Goal: Task Accomplishment & Management: Manage account settings

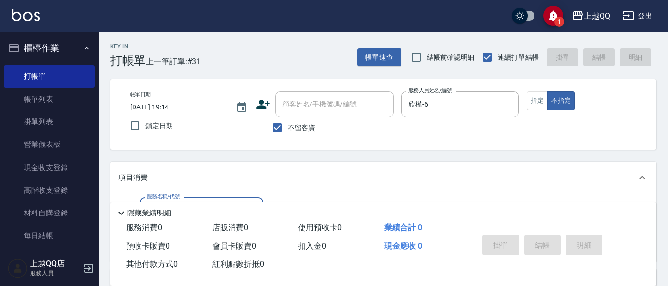
scroll to position [99, 0]
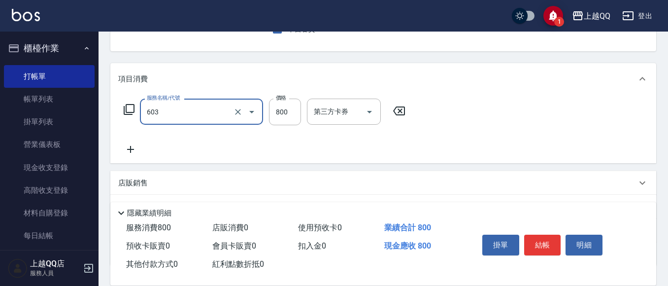
type input "髮原素頭皮保健護理洗(603)"
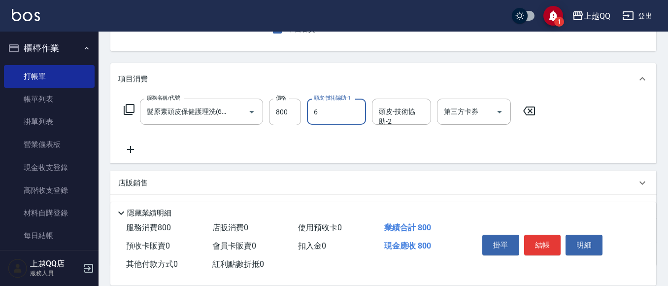
type input "欣樺-6"
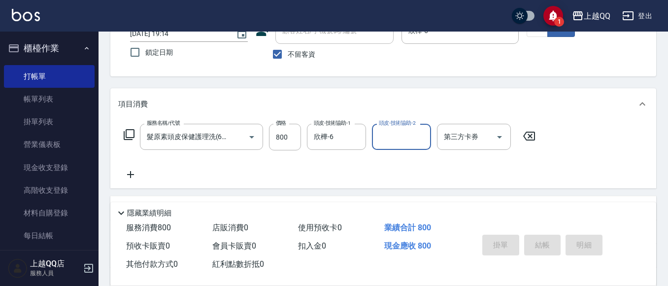
scroll to position [49, 0]
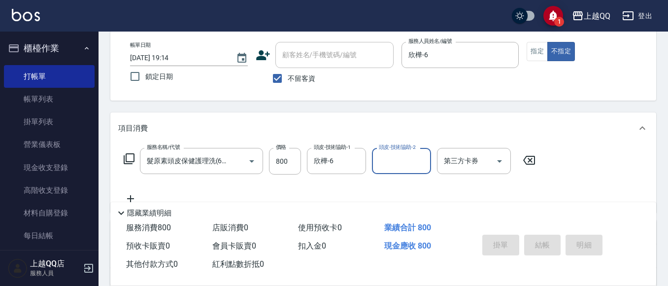
type input "2025/09/09 19:59"
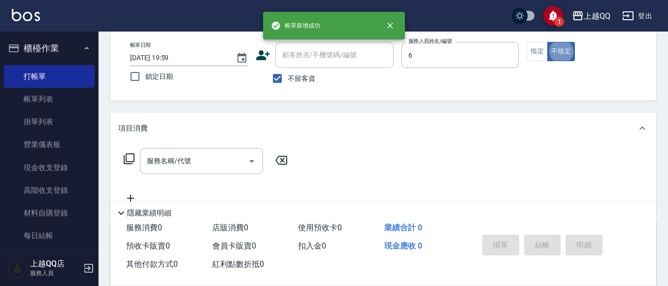
type input "欣樺-6"
type button "false"
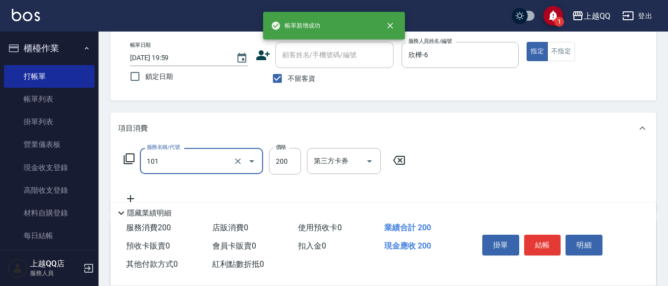
type input "洗髮(101)"
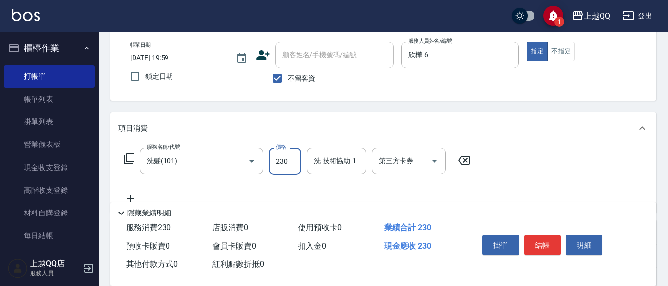
type input "230"
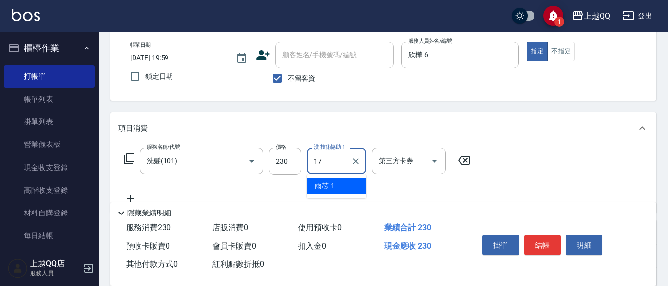
type input "心佑-17"
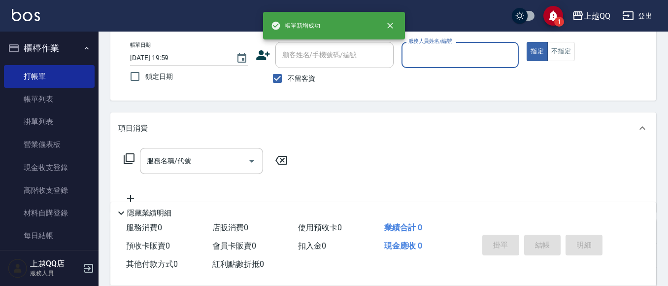
click at [285, 72] on input "不留客資" at bounding box center [277, 78] width 21 height 21
checkbox input "false"
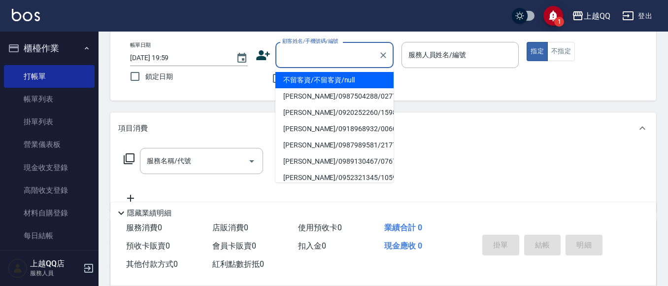
click at [300, 59] on div "顧客姓名/手機號碼/編號 顧客姓名/手機號碼/編號" at bounding box center [334, 55] width 118 height 26
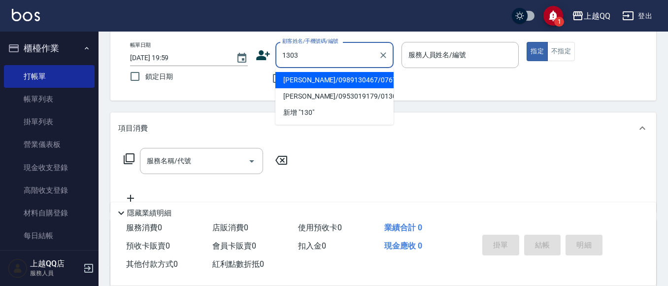
type input "1303"
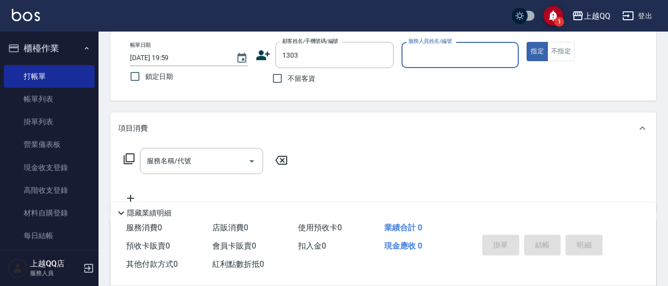
click at [527, 42] on button "指定" at bounding box center [537, 51] width 21 height 19
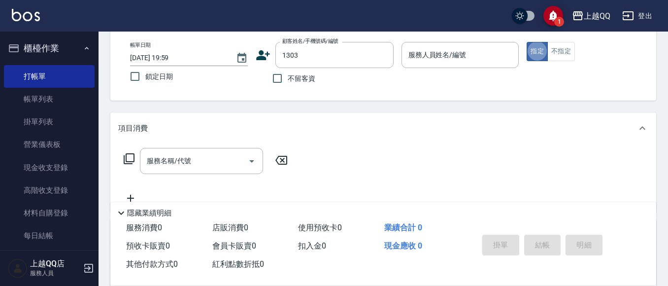
type button "true"
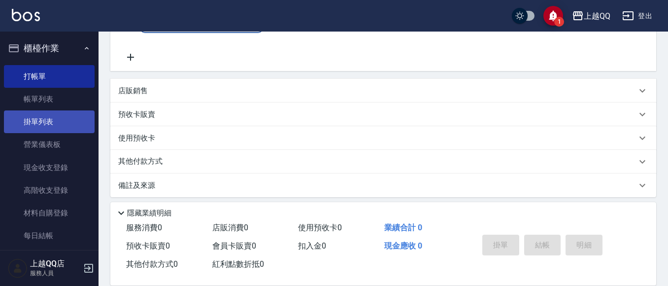
type input "鄭嘉惠/0910015771/1303"
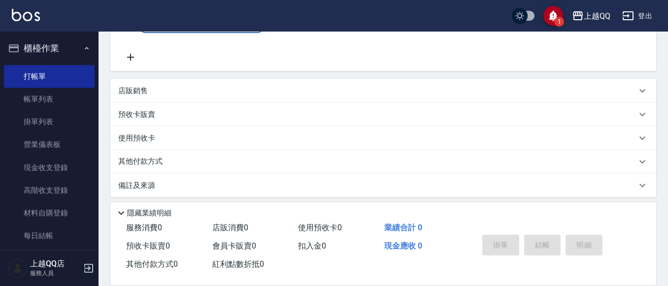
scroll to position [196, 0]
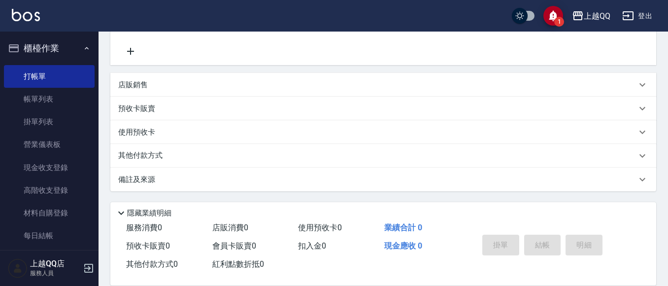
type input "欣樺-6"
click at [141, 133] on p "使用預收卡" at bounding box center [136, 133] width 37 height 15
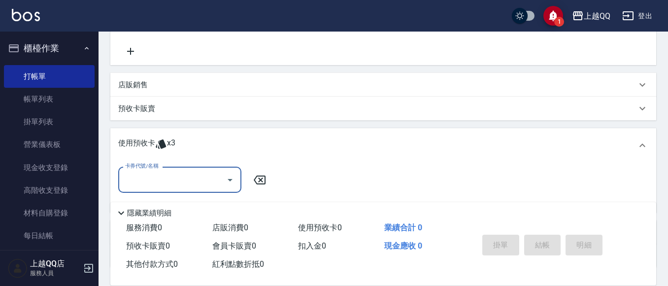
scroll to position [0, 0]
click at [183, 176] on input "卡券代號/名稱" at bounding box center [173, 179] width 100 height 17
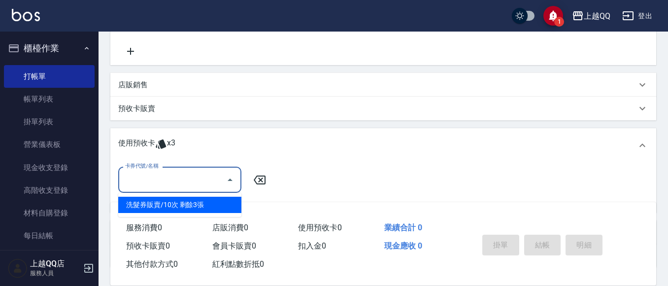
click at [219, 208] on div "洗髮券販賣/10次 剩餘3張" at bounding box center [179, 205] width 123 height 16
type input "洗髮券販賣/10次"
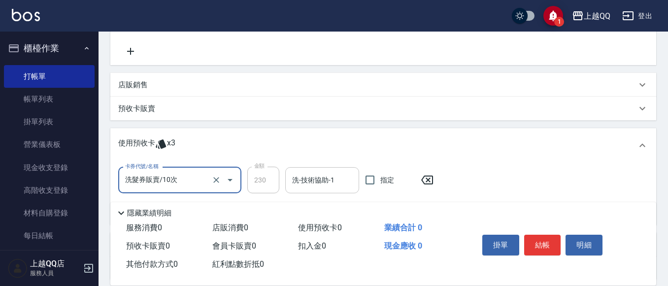
click at [290, 176] on input "洗-技術協助-1" at bounding box center [322, 179] width 65 height 17
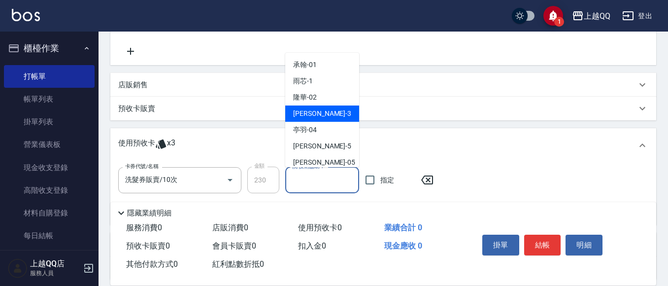
type input "1"
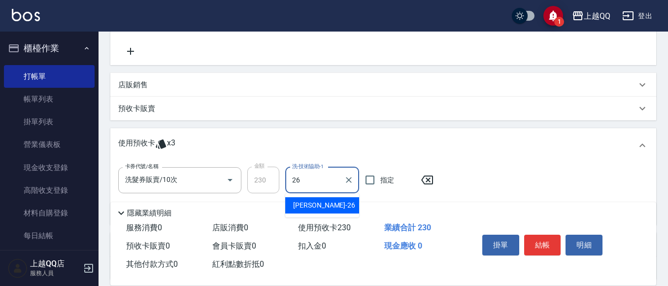
type input "林恩昕-26"
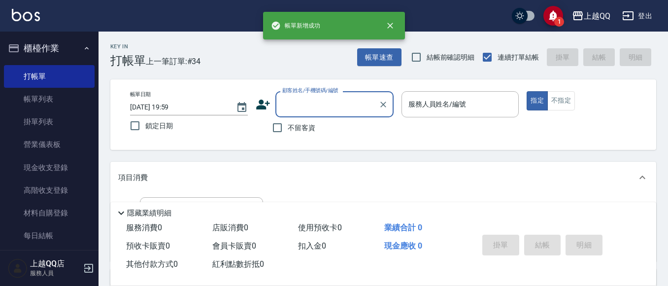
scroll to position [49, 0]
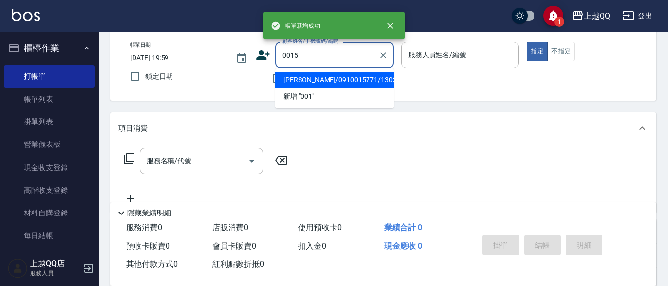
click at [527, 42] on button "指定" at bounding box center [537, 51] width 21 height 19
type input "鄭嘉惠/0910015771/1303"
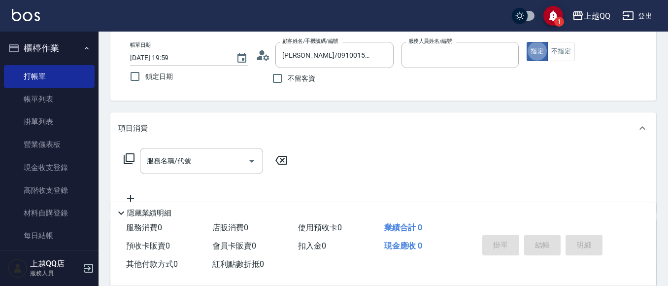
type input "欣樺-6"
type input "袁庭萱/0955020415/0015"
type input "佩怡-3"
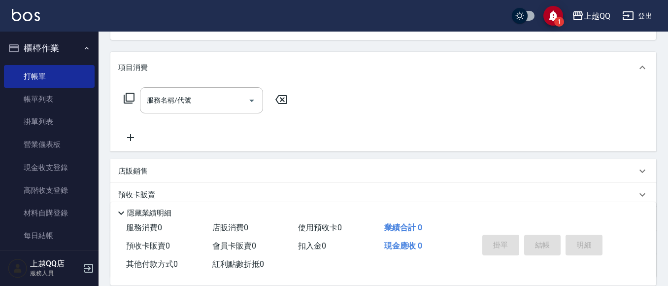
scroll to position [196, 0]
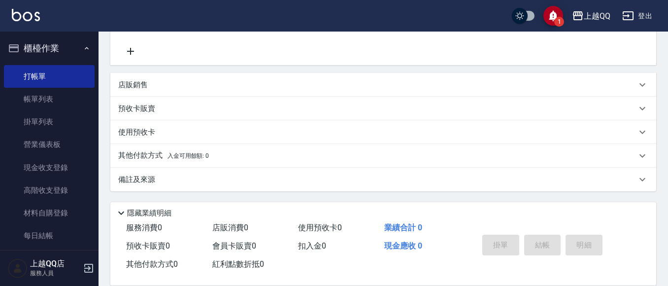
click at [153, 115] on div "預收卡販賣" at bounding box center [383, 109] width 546 height 24
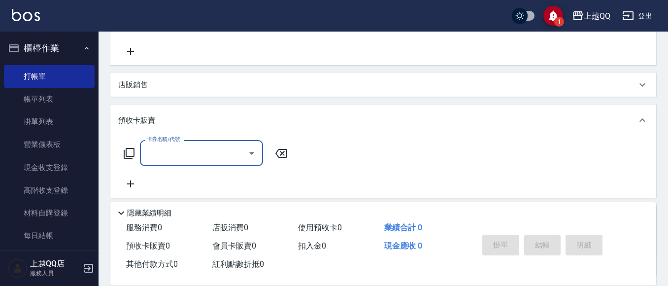
scroll to position [0, 0]
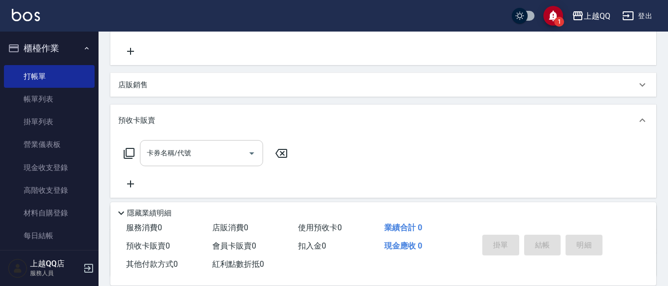
drag, startPoint x: 187, startPoint y: 168, endPoint x: 193, endPoint y: 165, distance: 6.6
click at [188, 167] on div "卡券名稱/代號 卡券名稱/代號" at bounding box center [383, 165] width 530 height 50
click at [202, 160] on input "卡券名稱/代號" at bounding box center [194, 152] width 100 height 17
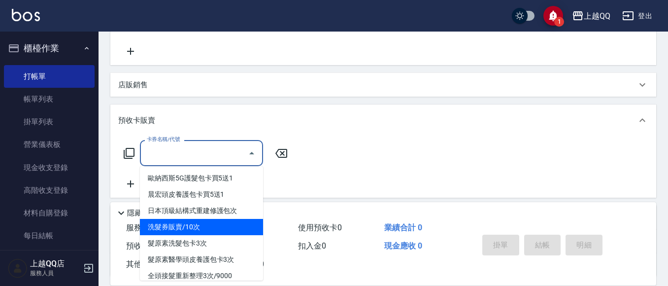
drag, startPoint x: 206, startPoint y: 228, endPoint x: 288, endPoint y: 179, distance: 95.5
click at [206, 229] on span "洗髮券販賣/10次" at bounding box center [201, 227] width 123 height 16
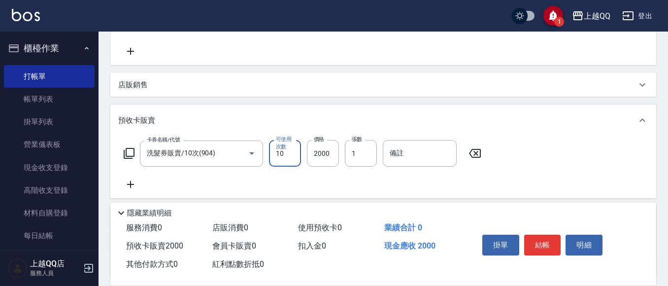
type input "洗髮券販賣/10次(904)"
type input "2300"
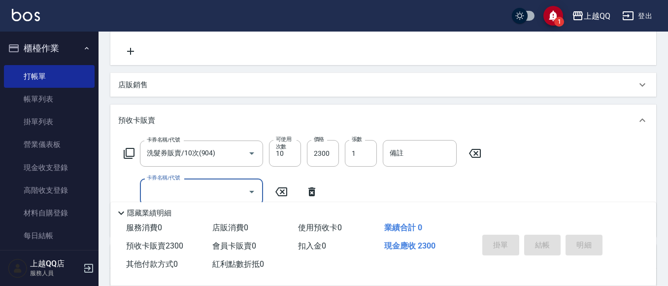
type input "2025/09/09 20:00"
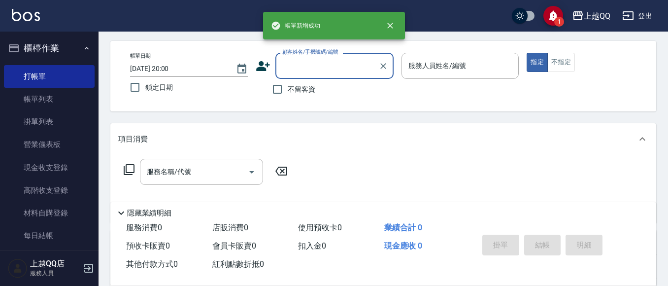
scroll to position [49, 0]
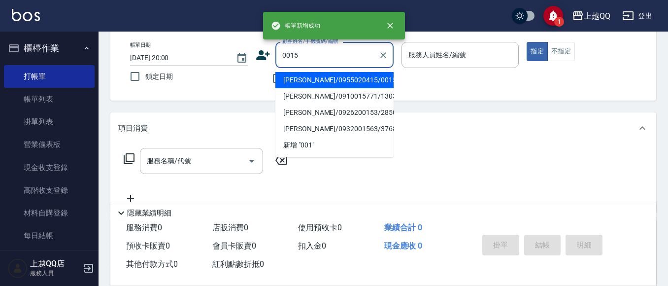
click at [527, 42] on button "指定" at bounding box center [537, 51] width 21 height 19
type input "袁庭萱/0955020415/0015"
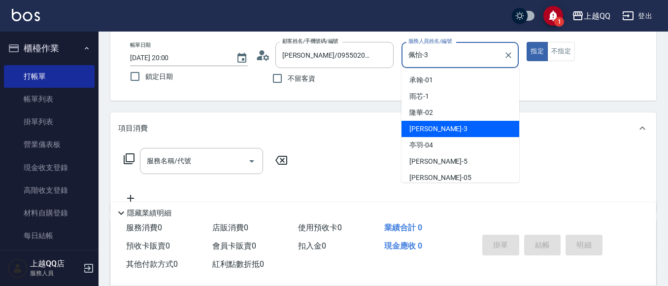
drag, startPoint x: 455, startPoint y: 58, endPoint x: 389, endPoint y: 69, distance: 66.9
click at [389, 69] on div "帳單日期 2025/09/09 20:00 鎖定日期 顧客姓名/手機號碼/編號 袁庭萱/0955020415/0015 顧客姓名/手機號碼/編號 不留客資 服…" at bounding box center [383, 65] width 522 height 47
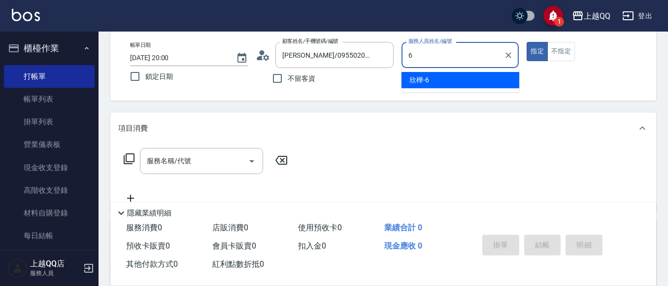
type input "欣樺-6"
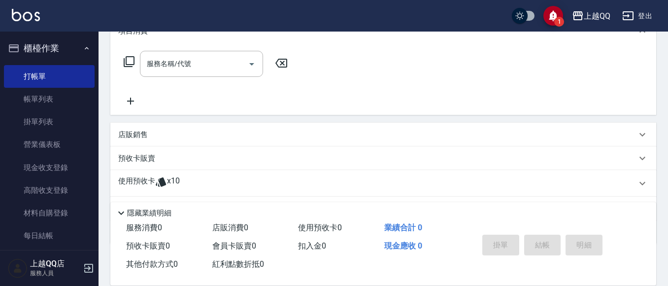
scroll to position [197, 0]
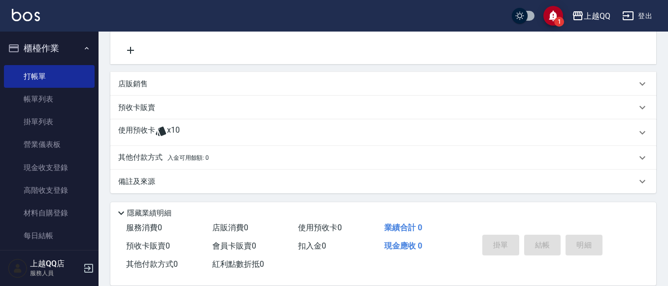
click at [157, 139] on p at bounding box center [161, 132] width 12 height 15
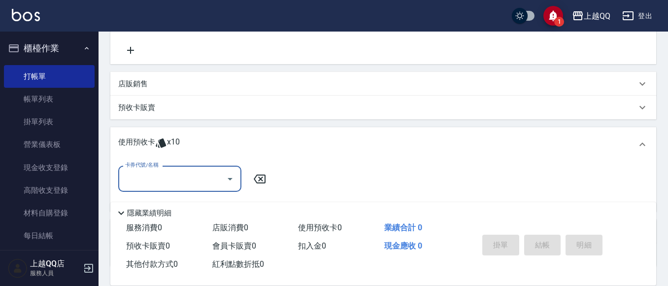
scroll to position [0, 0]
click at [193, 175] on input "卡券代號/名稱" at bounding box center [173, 178] width 100 height 17
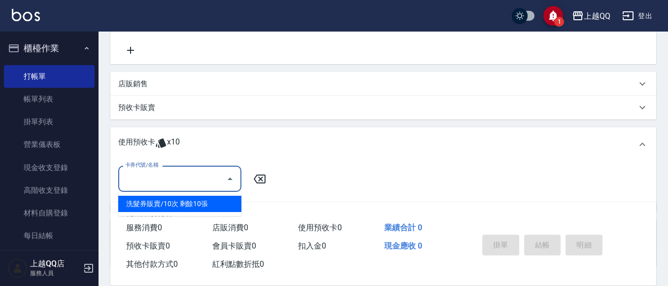
click at [203, 203] on div "洗髮券販賣/10次 剩餘10張" at bounding box center [179, 204] width 123 height 16
type input "洗髮券販賣/10次"
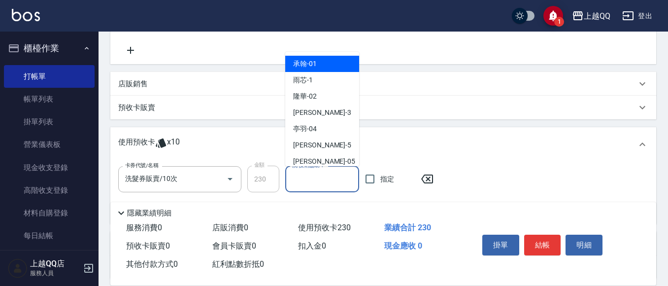
click at [304, 173] on div "洗-技術協助-1 洗-技術協助-1" at bounding box center [322, 179] width 74 height 26
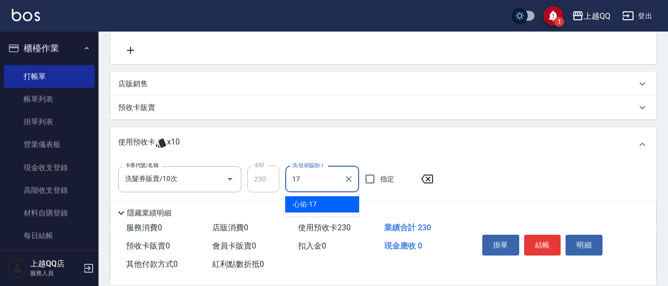
type input "心佑-17"
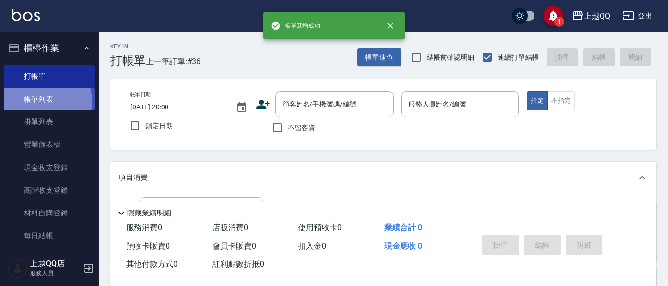
click at [46, 101] on link "帳單列表" at bounding box center [49, 99] width 91 height 23
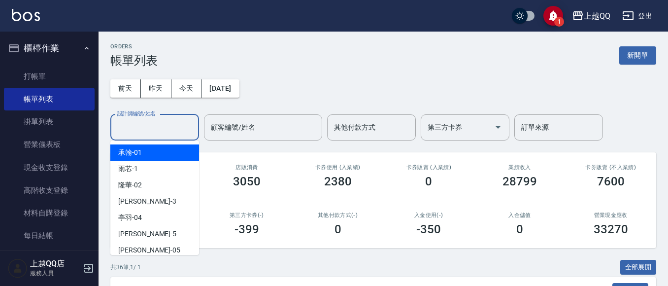
click at [158, 132] on input "設計師編號/姓名" at bounding box center [155, 127] width 80 height 17
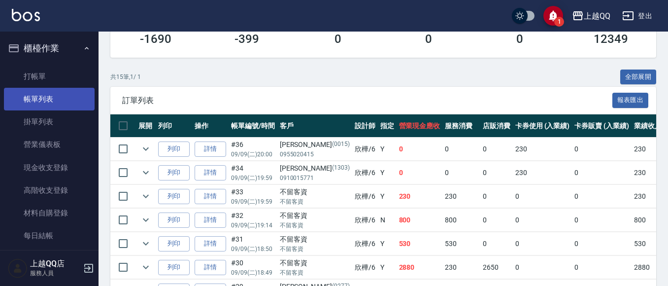
scroll to position [99, 0]
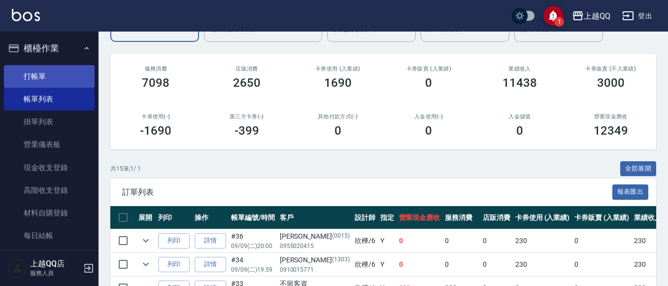
type input "欣樺-6"
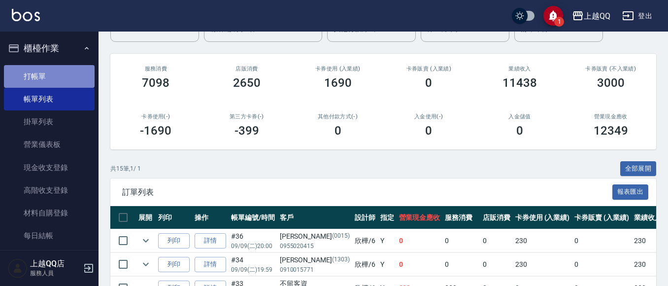
click at [51, 68] on link "打帳單" at bounding box center [49, 76] width 91 height 23
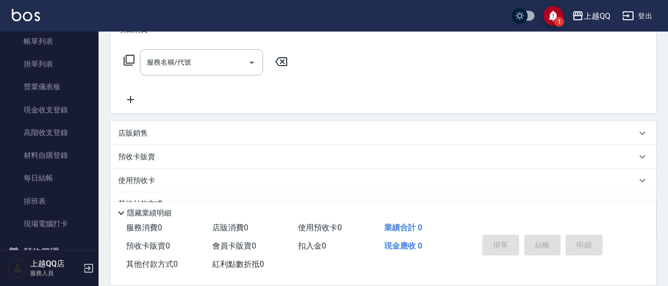
scroll to position [148, 0]
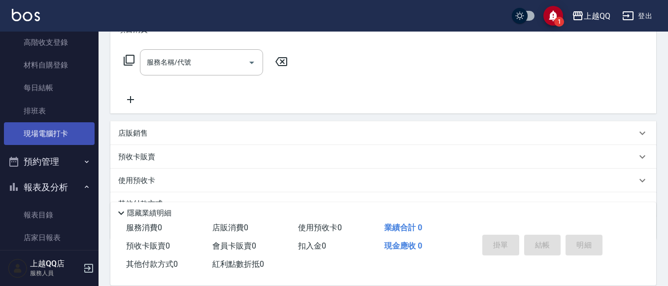
click at [67, 135] on link "現場電腦打卡" at bounding box center [49, 133] width 91 height 23
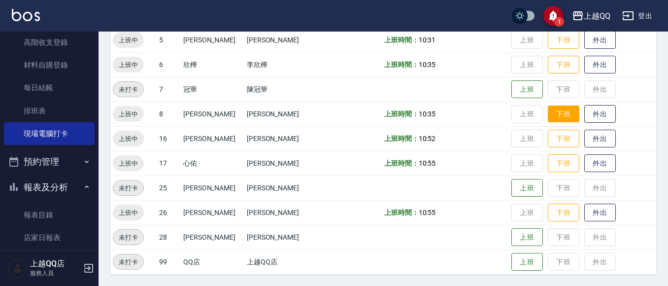
scroll to position [304, 0]
click at [549, 64] on button "下班" at bounding box center [564, 64] width 32 height 17
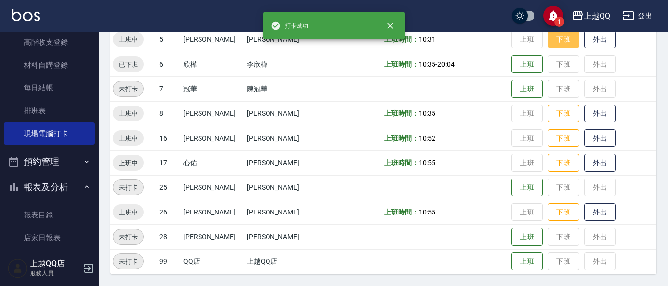
click at [548, 38] on button "下班" at bounding box center [564, 39] width 32 height 17
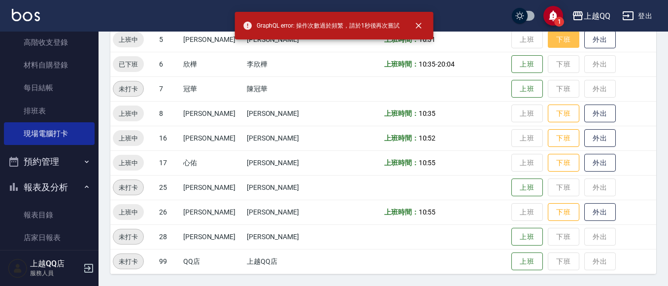
click at [556, 33] on button "下班" at bounding box center [564, 39] width 32 height 17
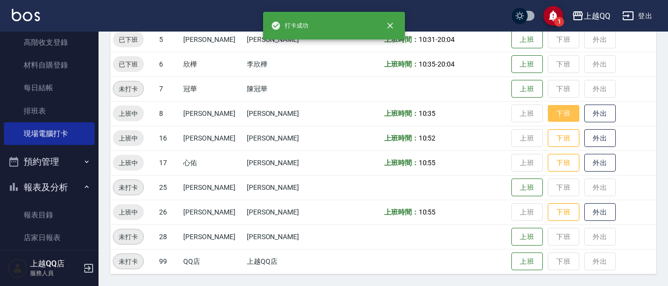
click at [558, 117] on button "下班" at bounding box center [564, 113] width 32 height 17
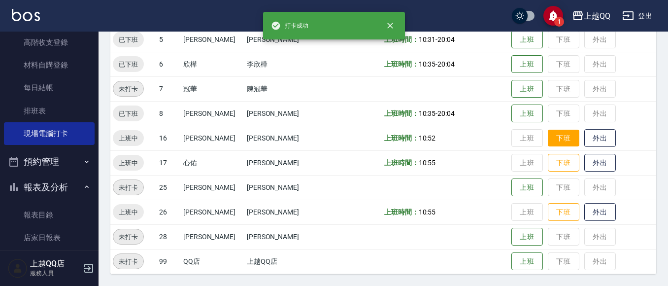
click at [548, 140] on button "下班" at bounding box center [564, 138] width 32 height 17
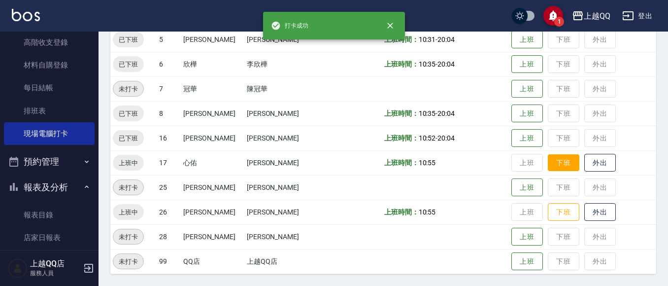
click at [557, 160] on button "下班" at bounding box center [564, 162] width 32 height 17
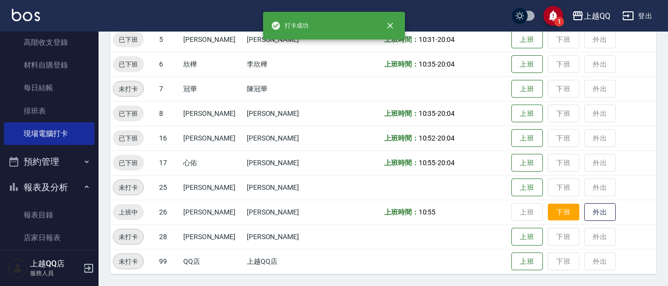
click at [551, 209] on button "下班" at bounding box center [564, 211] width 32 height 17
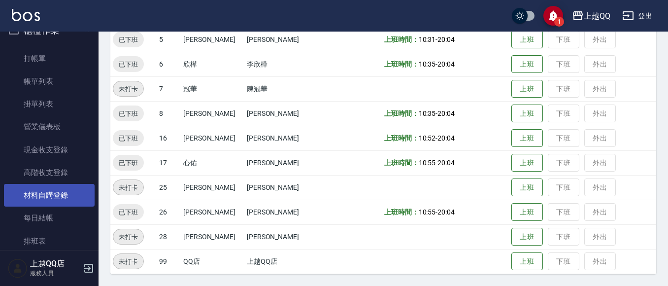
scroll to position [0, 0]
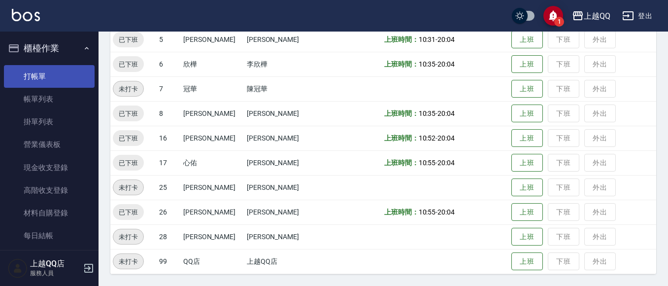
click at [75, 78] on link "打帳單" at bounding box center [49, 76] width 91 height 23
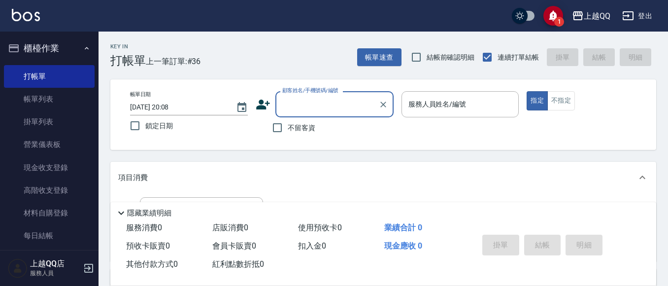
click at [292, 127] on span "不留客資" at bounding box center [302, 128] width 28 height 10
click at [288, 127] on input "不留客資" at bounding box center [277, 127] width 21 height 21
checkbox input "true"
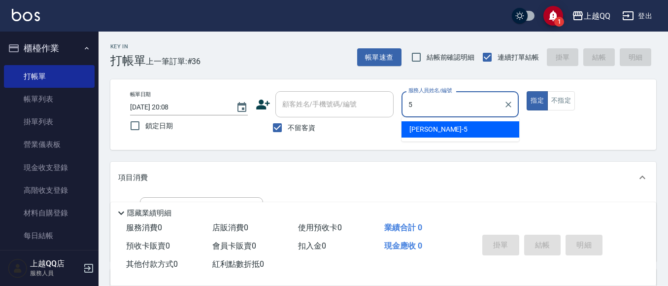
type input "5"
type button "true"
type input "林昱慈-5"
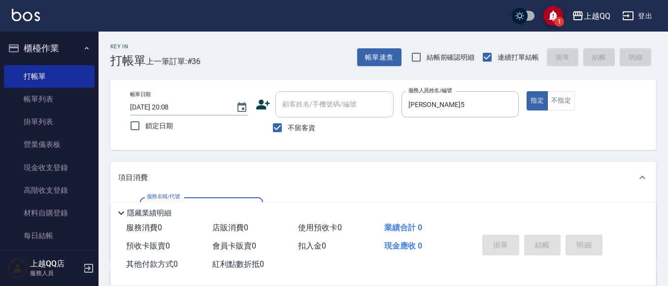
scroll to position [49, 0]
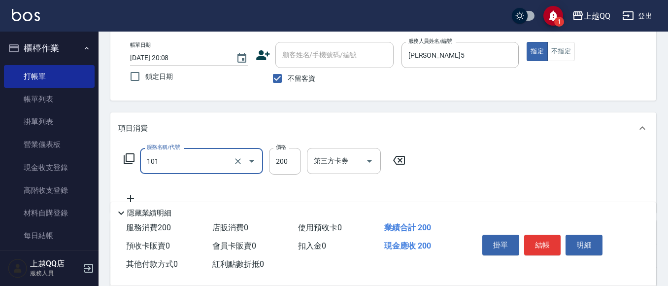
type input "洗髮(101)"
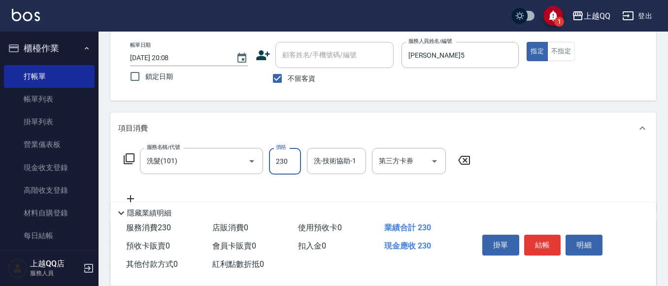
type input "230"
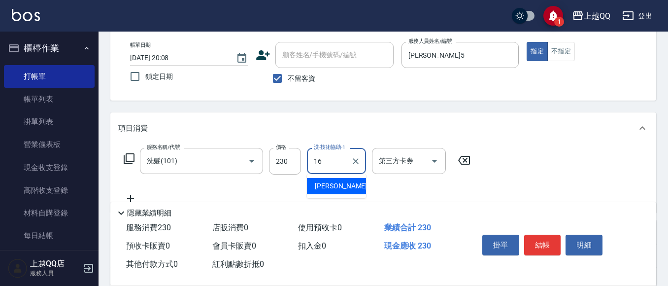
type input "怡璇-16"
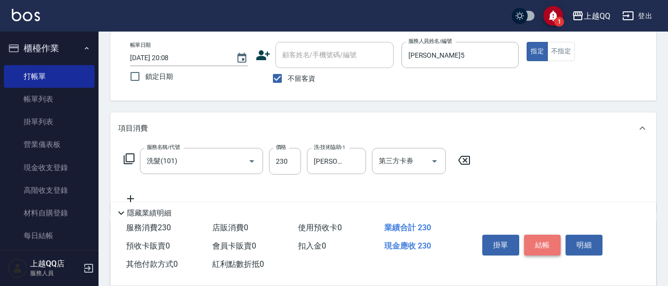
click at [552, 238] on button "結帳" at bounding box center [542, 245] width 37 height 21
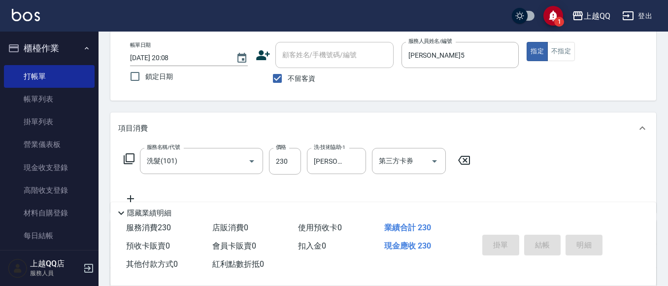
type input "2025/09/09 20:09"
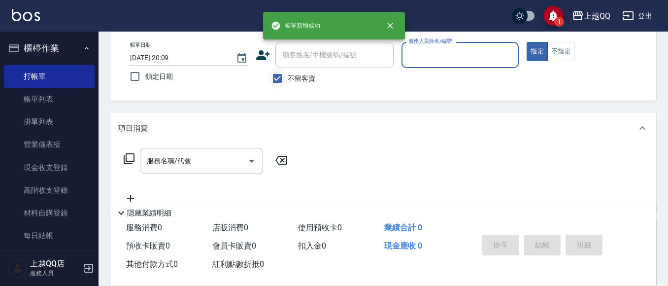
click at [284, 79] on input "不留客資" at bounding box center [277, 78] width 21 height 21
checkbox input "false"
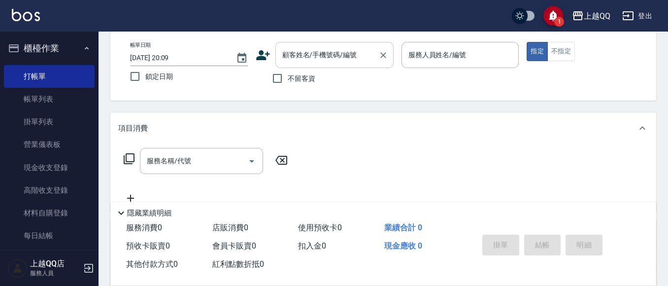
click at [287, 57] on input "顧客姓名/手機號碼/編號" at bounding box center [327, 54] width 95 height 17
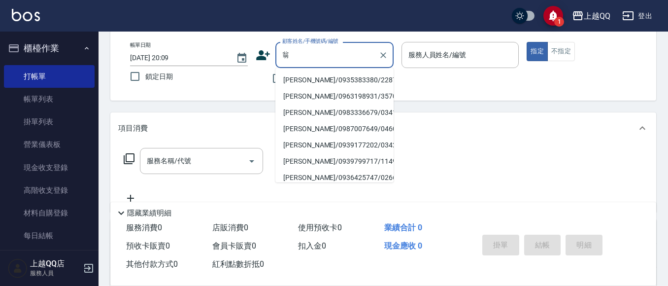
click at [330, 79] on li "翁燕萍/0935383380/2287" at bounding box center [334, 80] width 118 height 16
type input "翁燕萍/0935383380/2287"
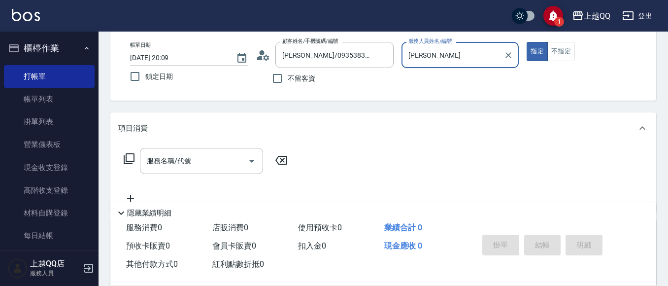
type input "佩"
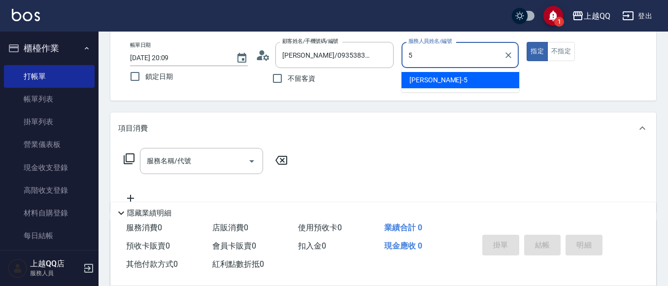
type input "林昱慈-5"
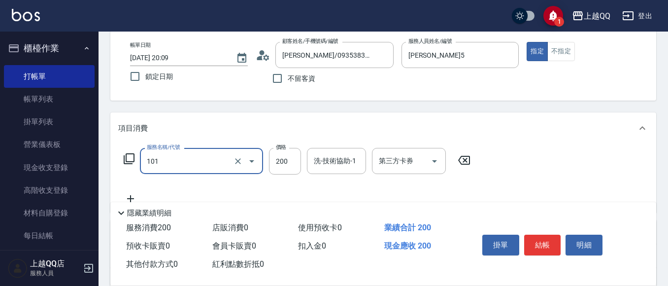
type input "洗髮(101)"
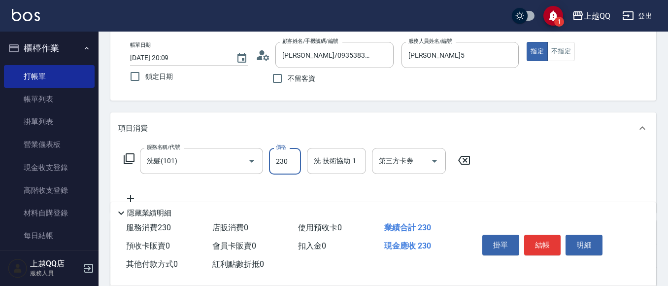
type input "230"
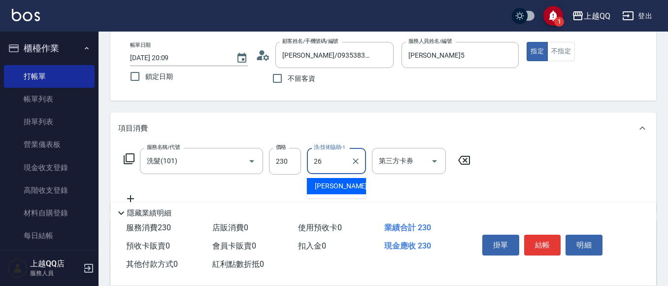
type input "林恩昕-26"
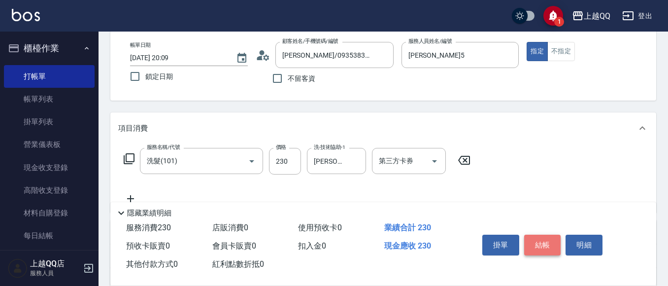
click at [534, 238] on button "結帳" at bounding box center [542, 245] width 37 height 21
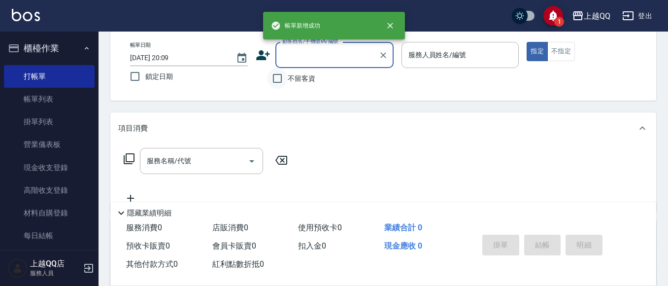
click at [272, 77] on input "不留客資" at bounding box center [277, 78] width 21 height 21
checkbox input "true"
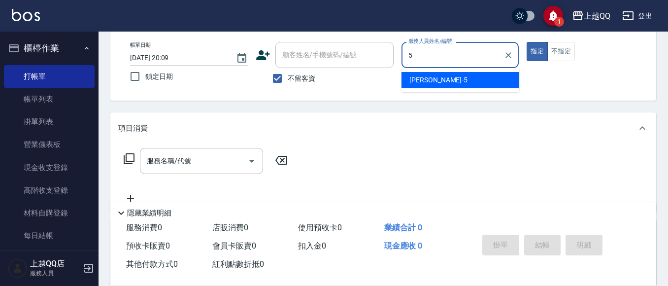
type input "林昱慈-5"
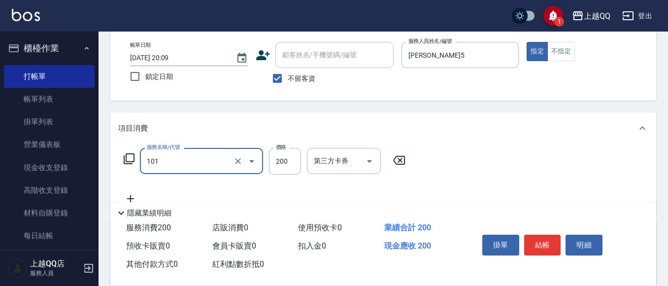
type input "洗髮(101)"
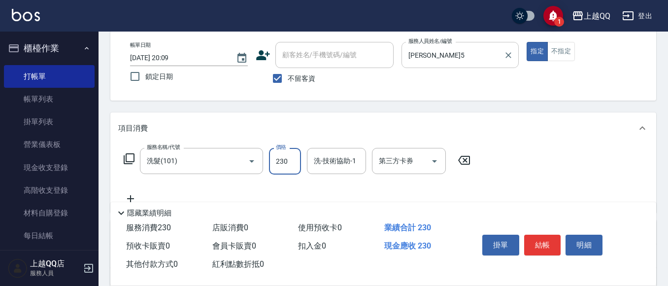
type input "230"
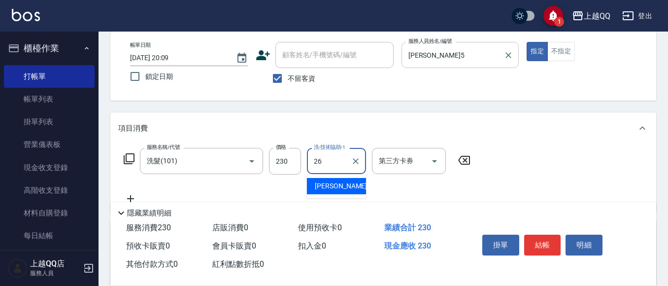
type input "林恩昕-26"
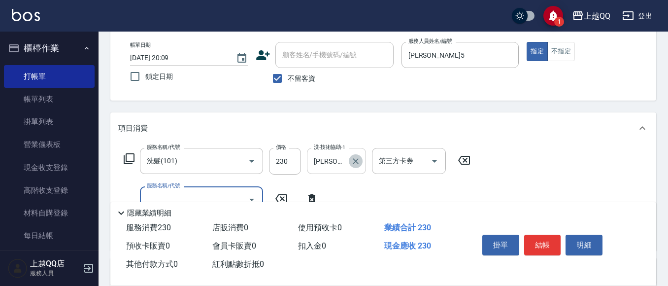
click at [354, 162] on icon "Clear" at bounding box center [356, 161] width 10 height 10
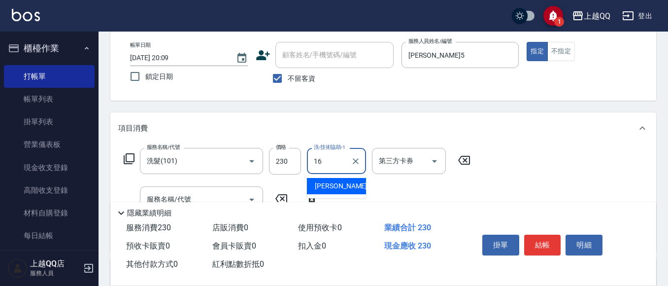
type input "怡璇-16"
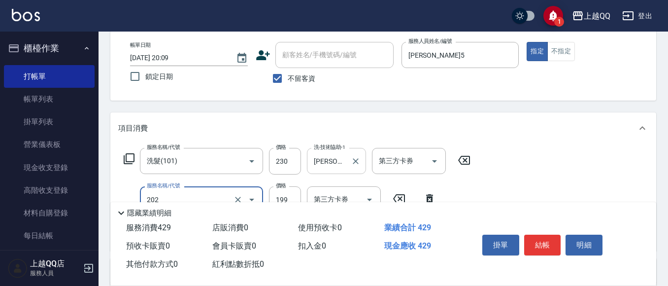
type input "不指定單剪(202)"
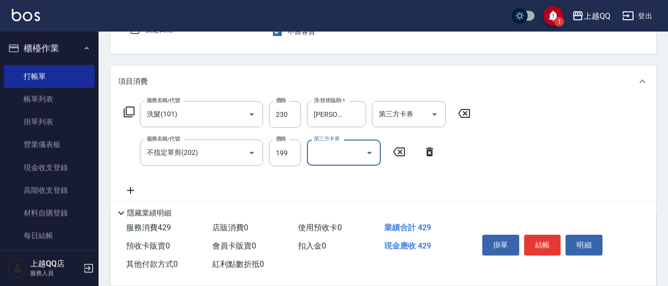
scroll to position [0, 0]
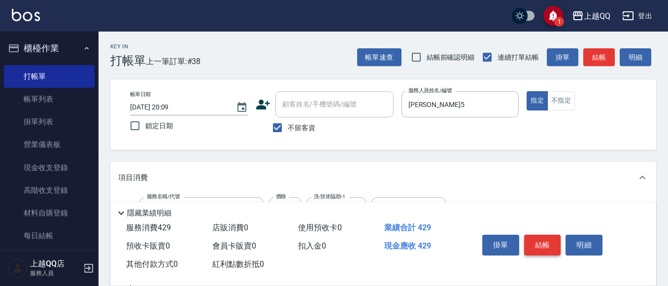
click at [538, 239] on button "結帳" at bounding box center [542, 245] width 37 height 21
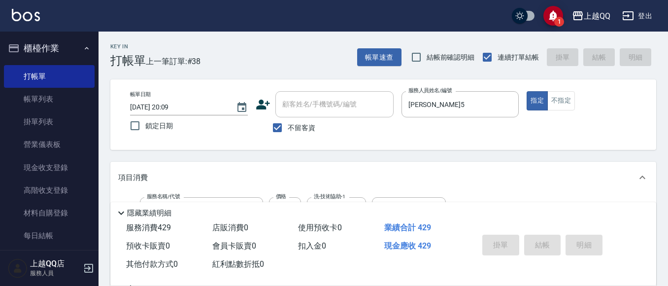
type input "2025/09/09 20:10"
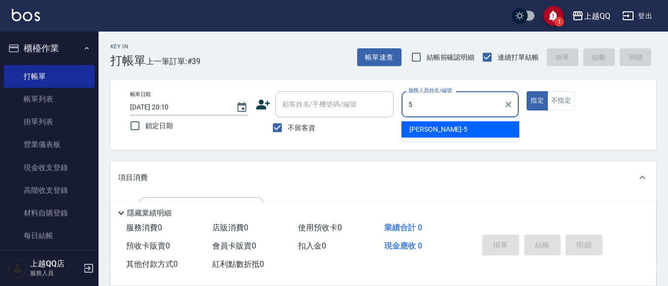
type input "林昱慈-5"
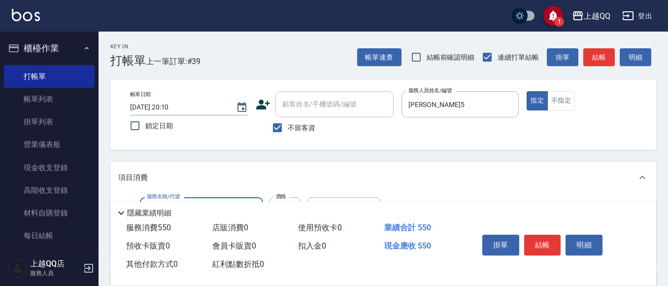
type input "髮原素清潔舒醒頭皮洗(602)"
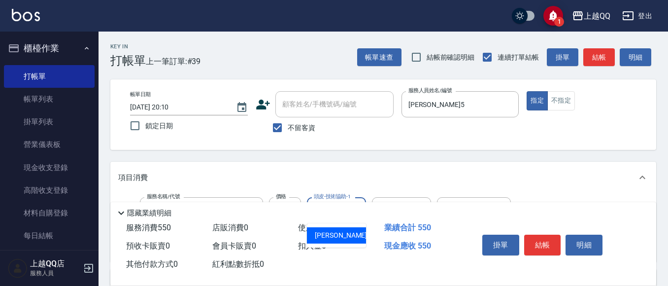
type input "林昱慈-5"
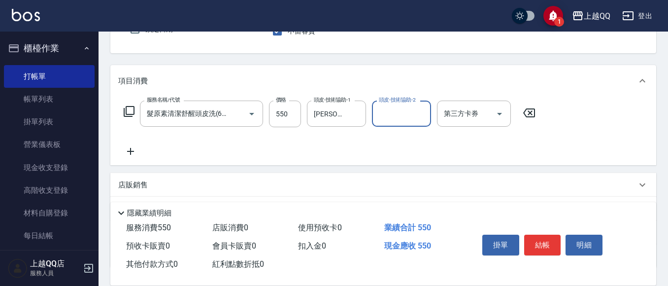
scroll to position [99, 0]
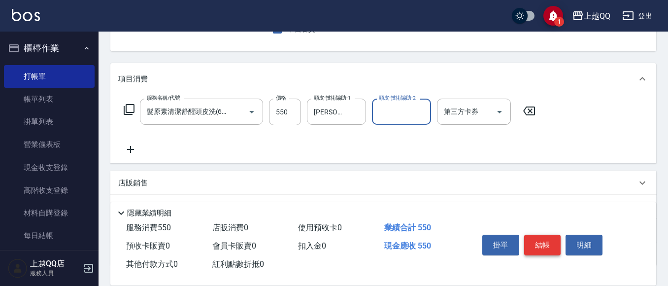
click at [539, 236] on button "結帳" at bounding box center [542, 245] width 37 height 21
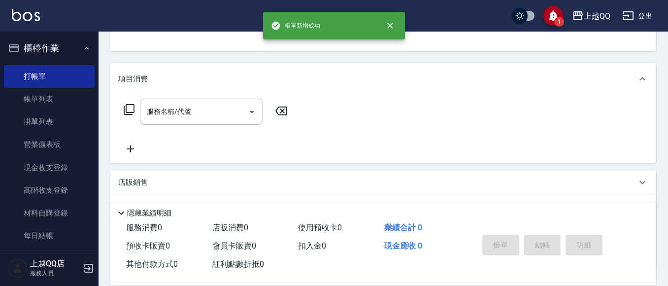
scroll to position [96, 0]
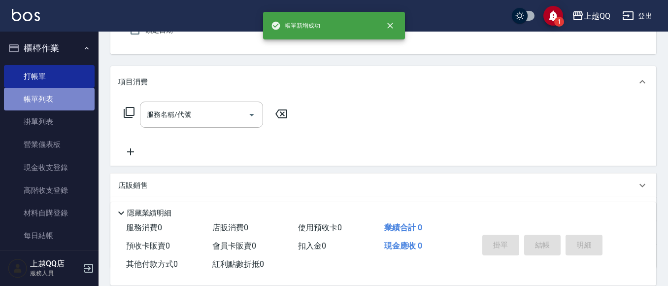
click at [51, 90] on link "帳單列表" at bounding box center [49, 99] width 91 height 23
click at [41, 90] on link "帳單列表" at bounding box center [49, 99] width 91 height 23
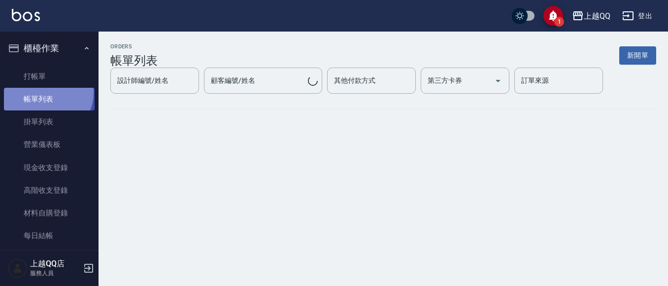
click at [46, 93] on link "帳單列表" at bounding box center [49, 99] width 91 height 23
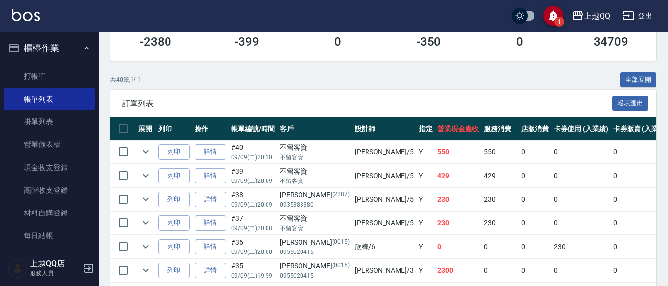
scroll to position [246, 0]
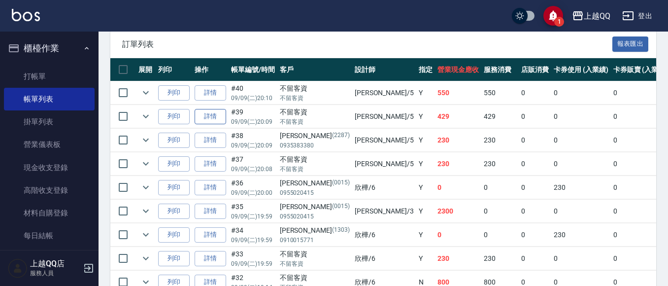
click at [219, 114] on link "詳情" at bounding box center [211, 116] width 32 height 15
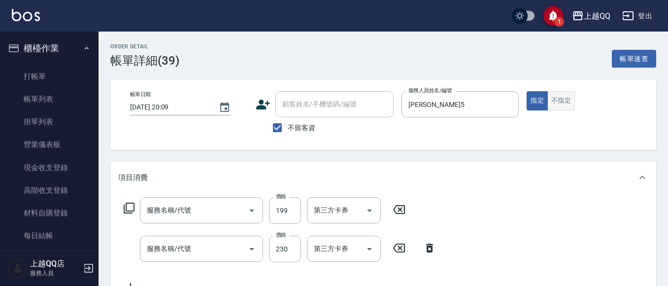
type input "2025/09/09 20:09"
checkbox input "true"
type input "林昱慈-5"
type input "不指定單剪(202)"
type input "洗髮(101)"
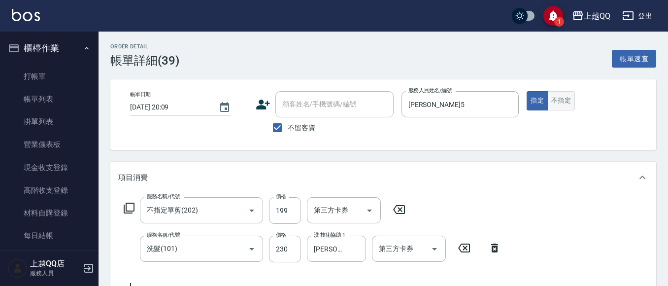
click at [556, 105] on button "不指定" at bounding box center [561, 100] width 28 height 19
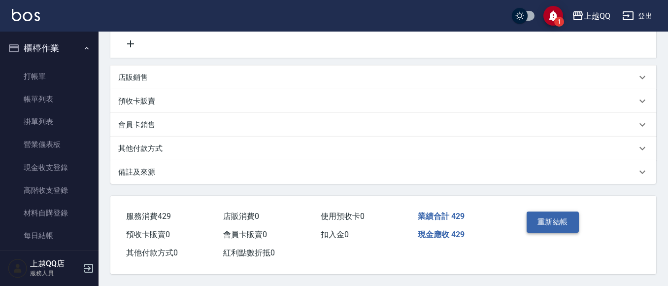
scroll to position [247, 0]
click at [540, 218] on button "重新結帳" at bounding box center [553, 221] width 52 height 21
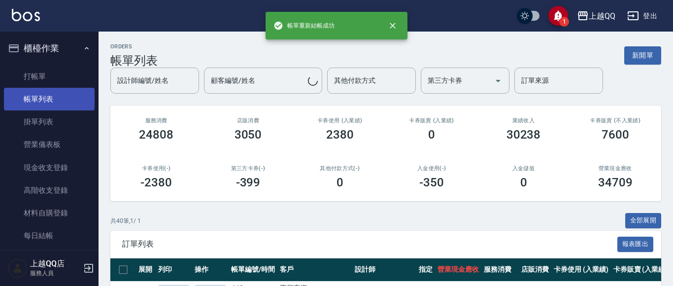
click at [33, 101] on link "帳單列表" at bounding box center [49, 99] width 91 height 23
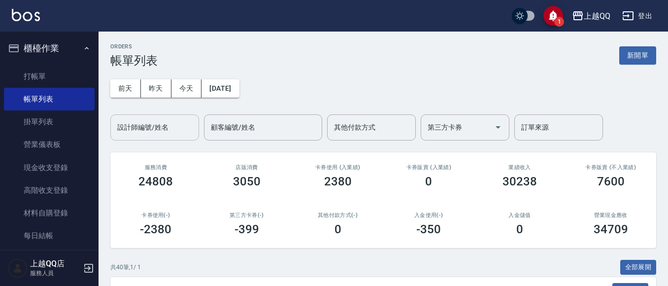
click at [142, 125] on input "設計師編號/姓名" at bounding box center [155, 127] width 80 height 17
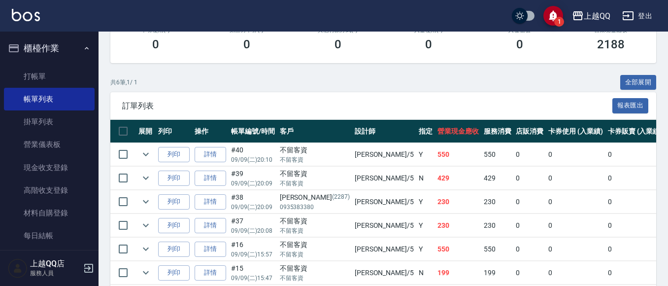
scroll to position [231, 0]
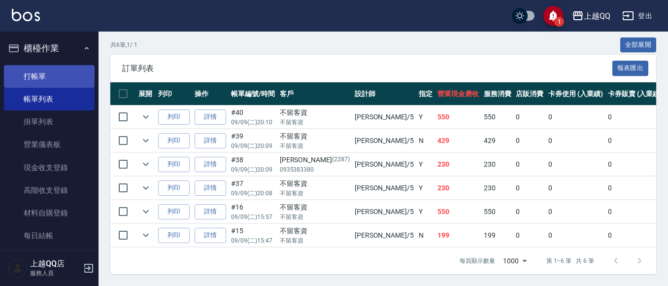
type input "林昱慈-5"
drag, startPoint x: 61, startPoint y: 77, endPoint x: 64, endPoint y: 72, distance: 5.7
click at [61, 77] on link "打帳單" at bounding box center [49, 76] width 91 height 23
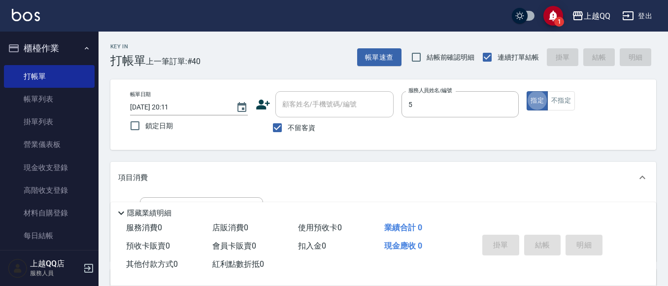
type input "林昱慈-5"
type button "true"
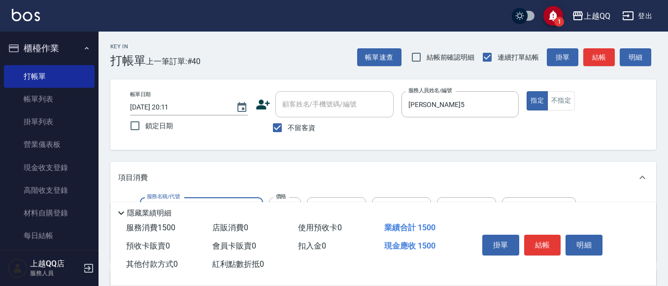
type input "設計染髮/網路(405)"
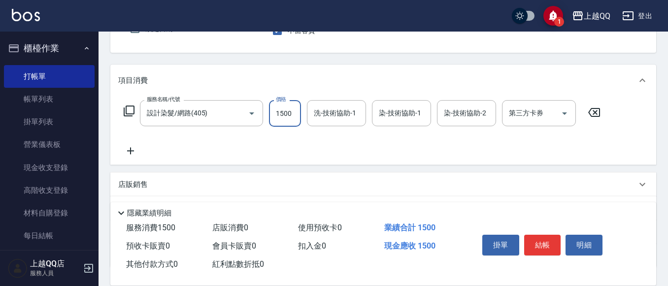
scroll to position [99, 0]
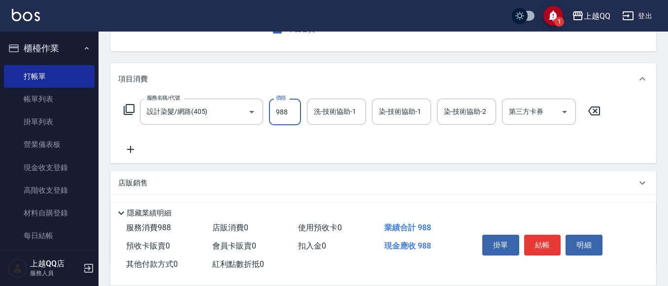
type input "988"
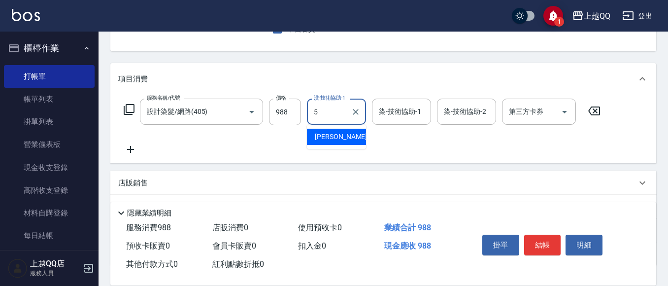
type input "林昱慈-5"
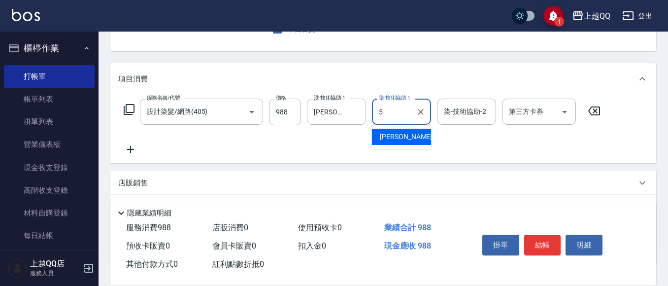
type input "林昱慈-5"
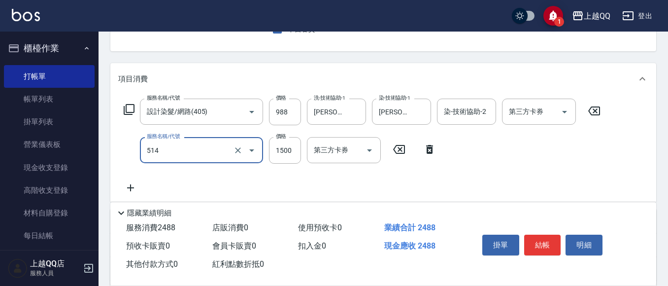
type input "歐納西斯5G護髮/單次(514)"
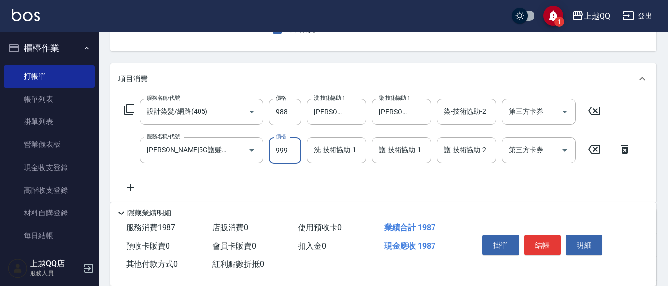
type input "999"
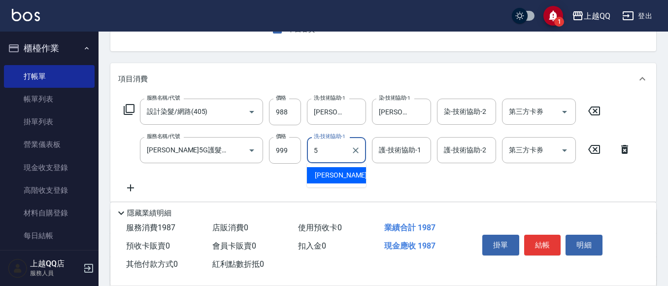
type input "林昱慈-5"
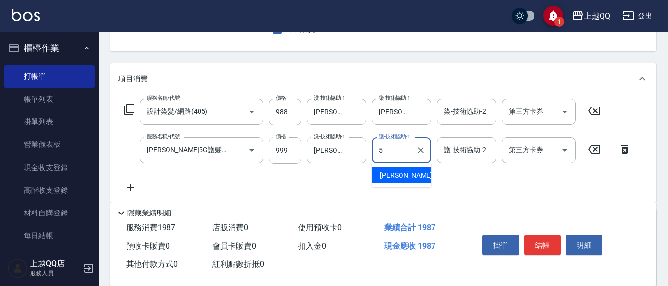
type input "林昱慈-5"
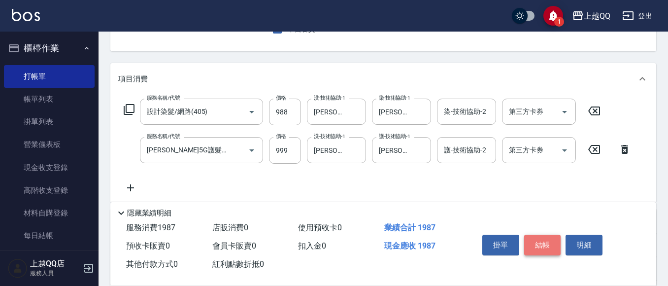
click at [551, 241] on button "結帳" at bounding box center [542, 245] width 37 height 21
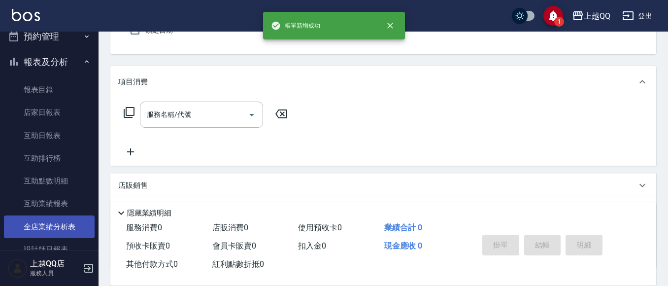
scroll to position [296, 0]
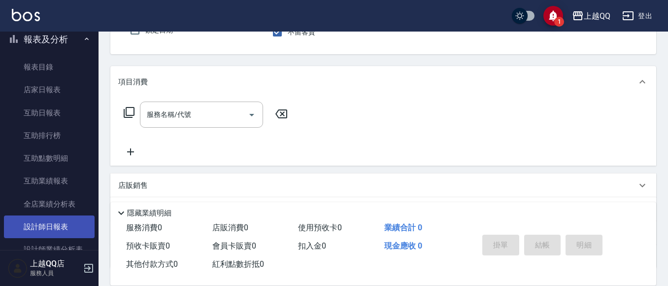
click at [55, 224] on link "設計師日報表" at bounding box center [49, 226] width 91 height 23
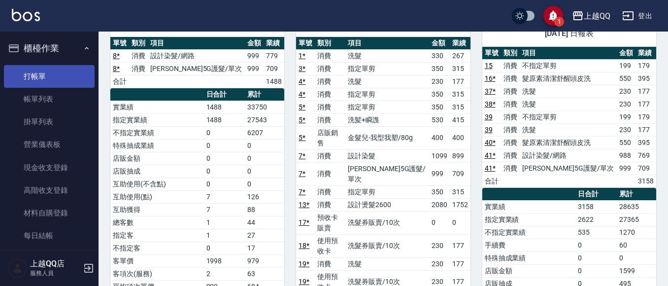
click at [78, 66] on link "打帳單" at bounding box center [49, 76] width 91 height 23
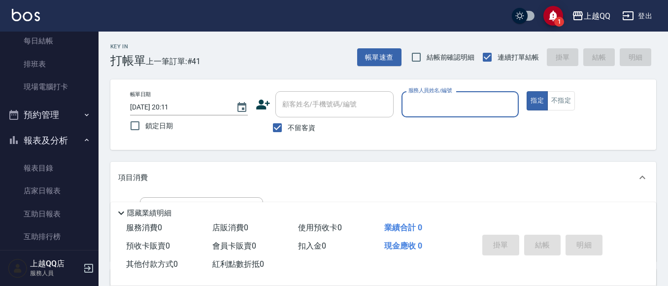
scroll to position [246, 0]
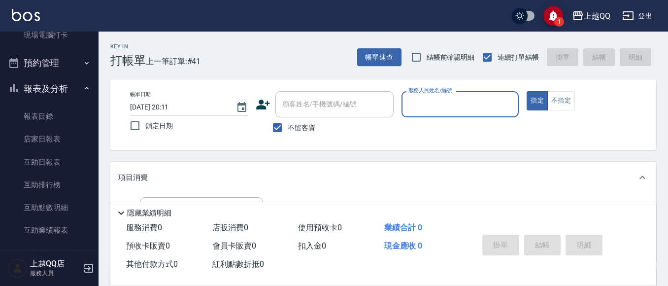
click at [74, 82] on button "報表及分析" at bounding box center [49, 89] width 91 height 26
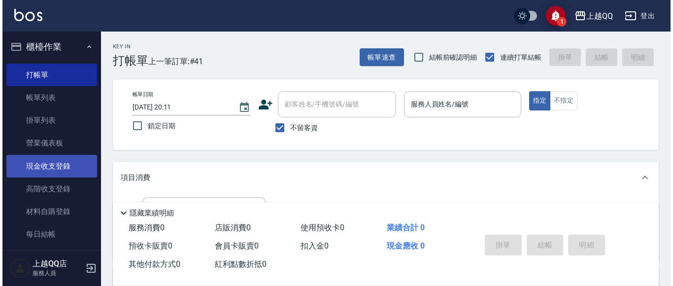
scroll to position [0, 0]
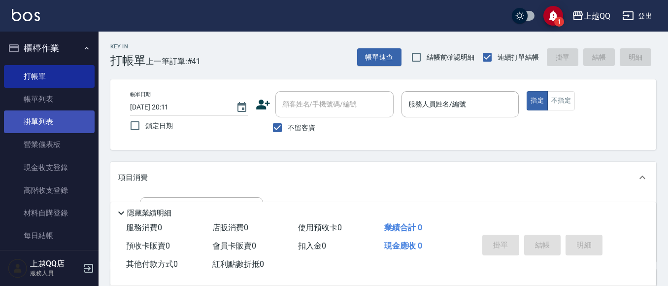
click at [57, 111] on link "掛單列表" at bounding box center [49, 121] width 91 height 23
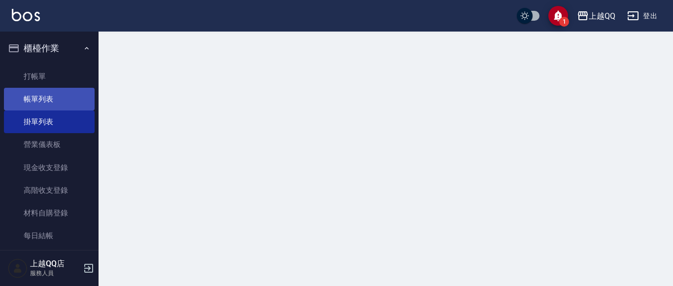
click at [61, 94] on link "帳單列表" at bounding box center [49, 99] width 91 height 23
click at [41, 100] on link "帳單列表" at bounding box center [49, 99] width 91 height 23
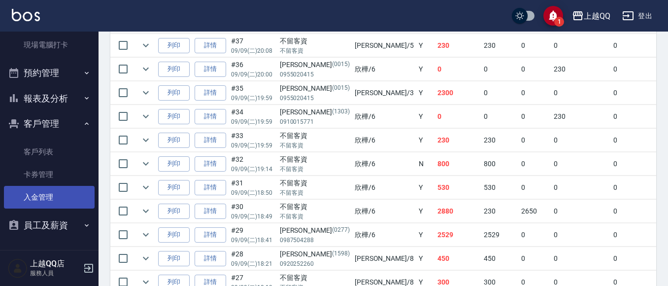
scroll to position [493, 0]
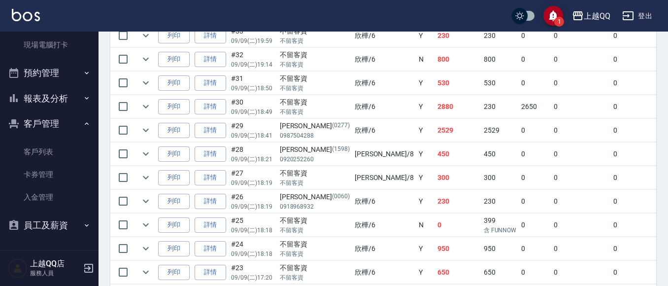
click at [71, 96] on button "報表及分析" at bounding box center [49, 99] width 91 height 26
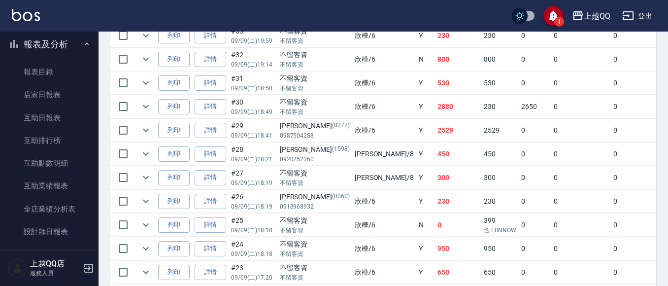
scroll to position [384, 0]
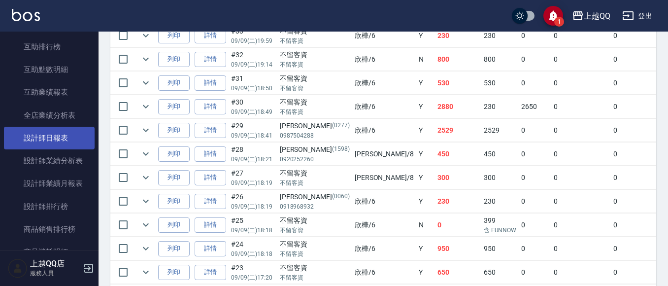
click at [70, 130] on link "設計師日報表" at bounding box center [49, 138] width 91 height 23
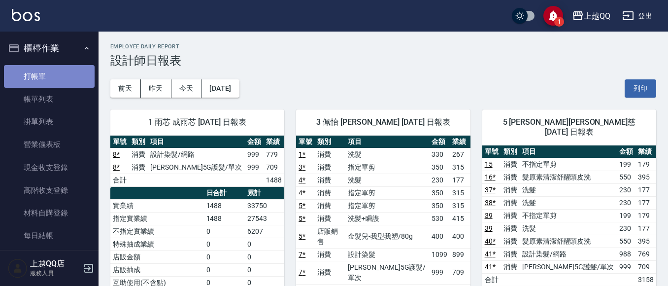
click at [54, 68] on link "打帳單" at bounding box center [49, 76] width 91 height 23
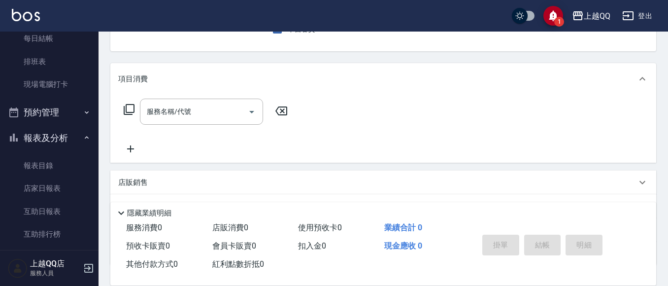
scroll to position [246, 0]
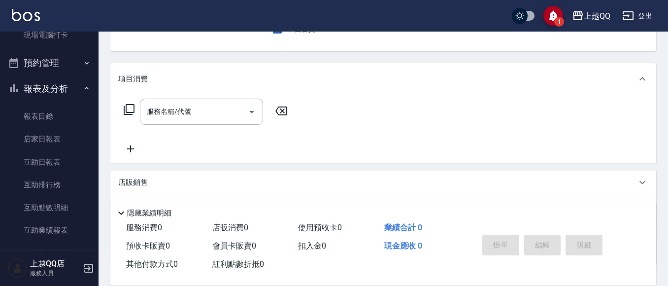
click at [69, 65] on button "預約管理" at bounding box center [49, 63] width 91 height 26
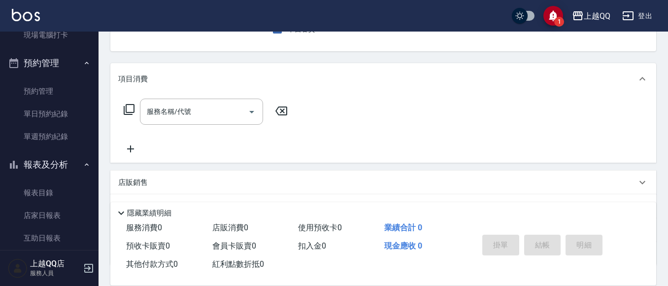
click at [41, 64] on button "預約管理" at bounding box center [49, 63] width 91 height 26
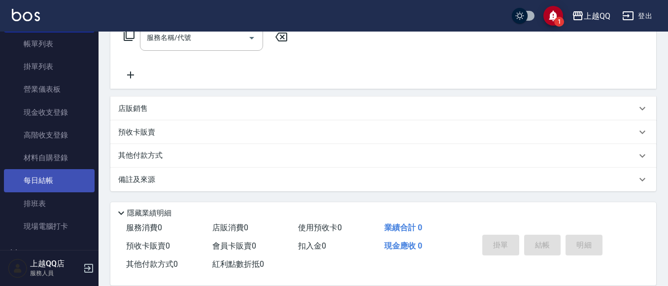
scroll to position [148, 0]
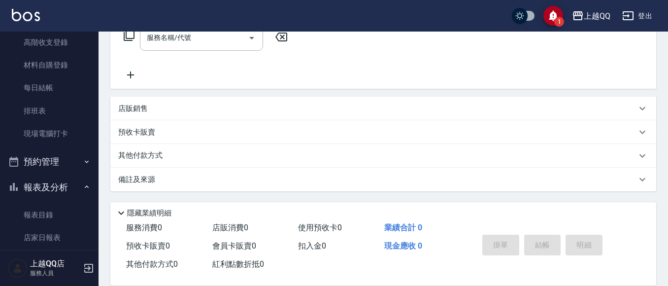
click at [54, 153] on button "預約管理" at bounding box center [49, 162] width 91 height 26
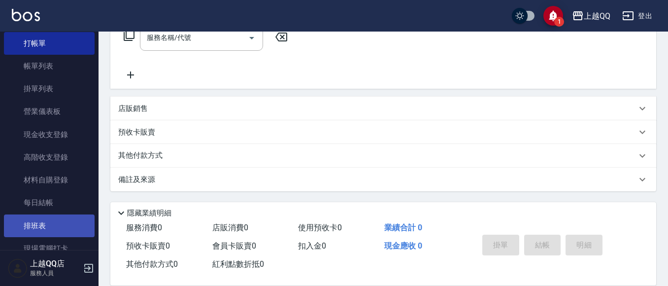
scroll to position [49, 0]
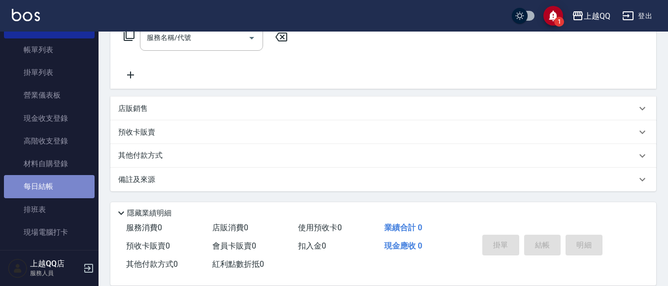
click at [56, 191] on link "每日結帳" at bounding box center [49, 186] width 91 height 23
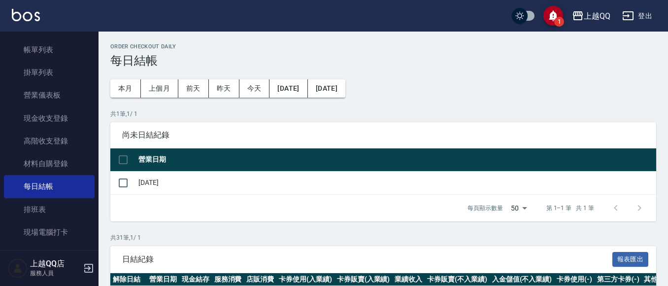
drag, startPoint x: 128, startPoint y: 157, endPoint x: 174, endPoint y: 165, distance: 47.1
click at [129, 156] on input "checkbox" at bounding box center [123, 159] width 21 height 21
checkbox input "true"
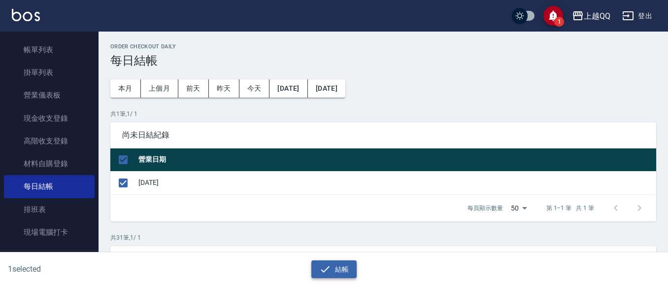
click at [354, 267] on button "結帳" at bounding box center [334, 269] width 46 height 18
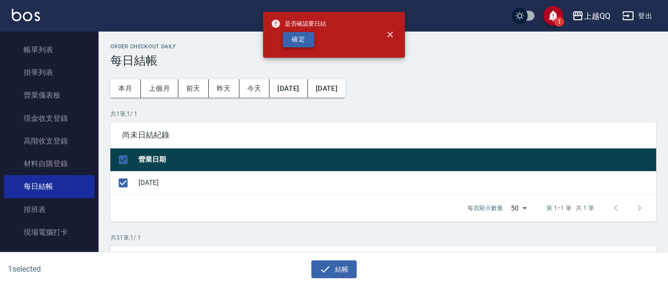
drag, startPoint x: 304, startPoint y: 48, endPoint x: 309, endPoint y: 41, distance: 8.1
click at [305, 48] on div "是否確認要日結 確定" at bounding box center [298, 35] width 55 height 40
click at [309, 41] on button "確定" at bounding box center [299, 39] width 32 height 15
checkbox input "false"
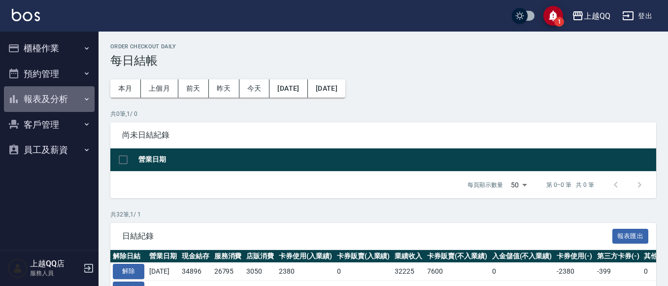
click at [67, 102] on button "報表及分析" at bounding box center [49, 99] width 91 height 26
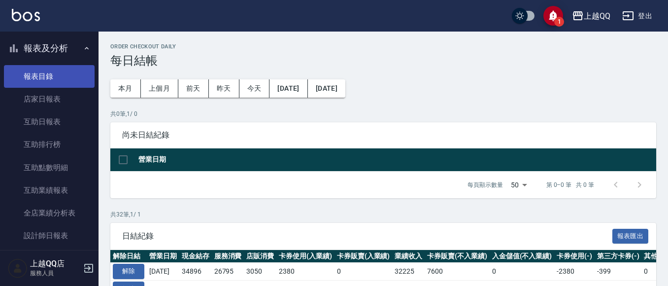
scroll to position [49, 0]
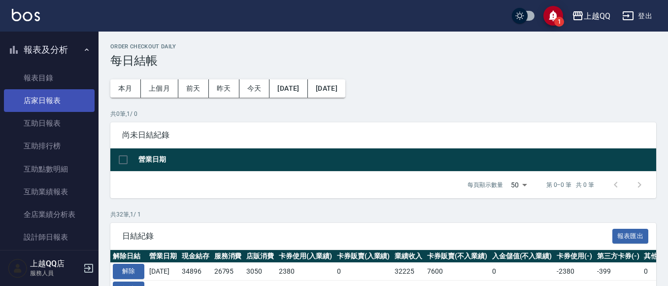
click at [58, 103] on link "店家日報表" at bounding box center [49, 100] width 91 height 23
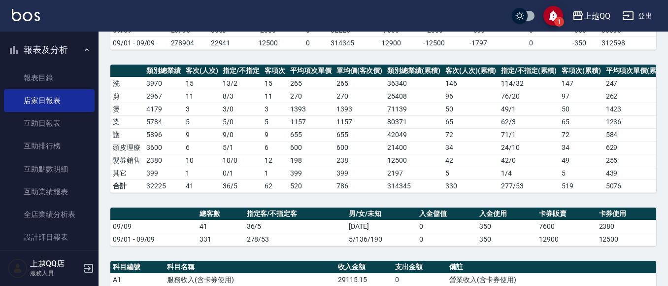
scroll to position [49, 0]
